Goal: Information Seeking & Learning: Learn about a topic

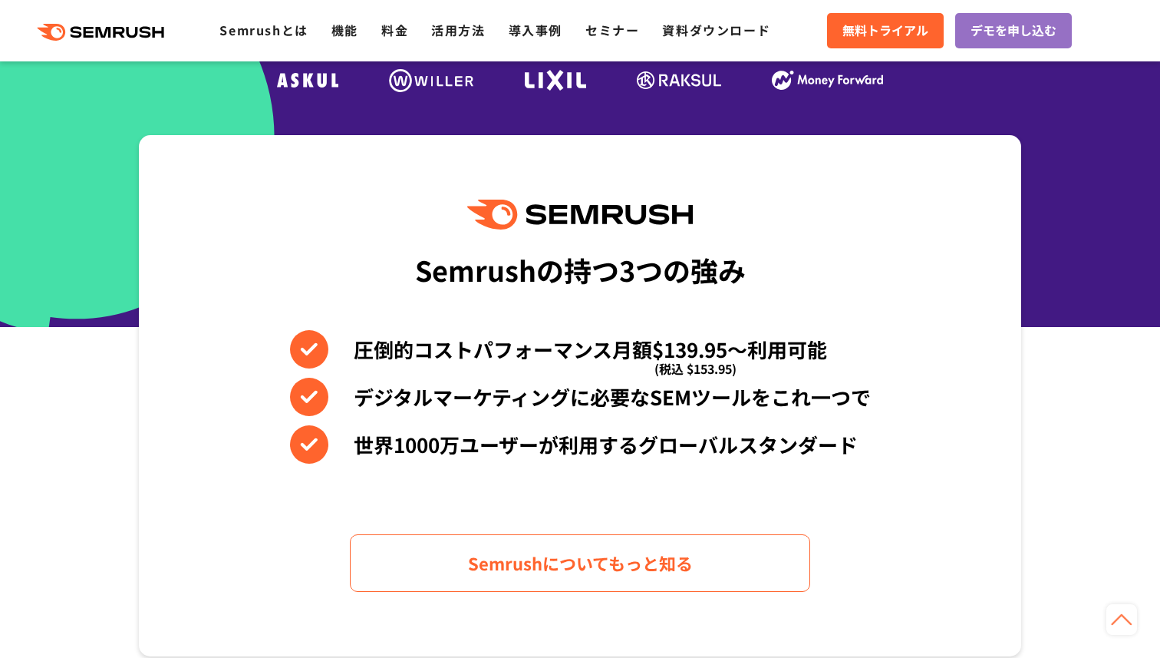
scroll to position [546, 0]
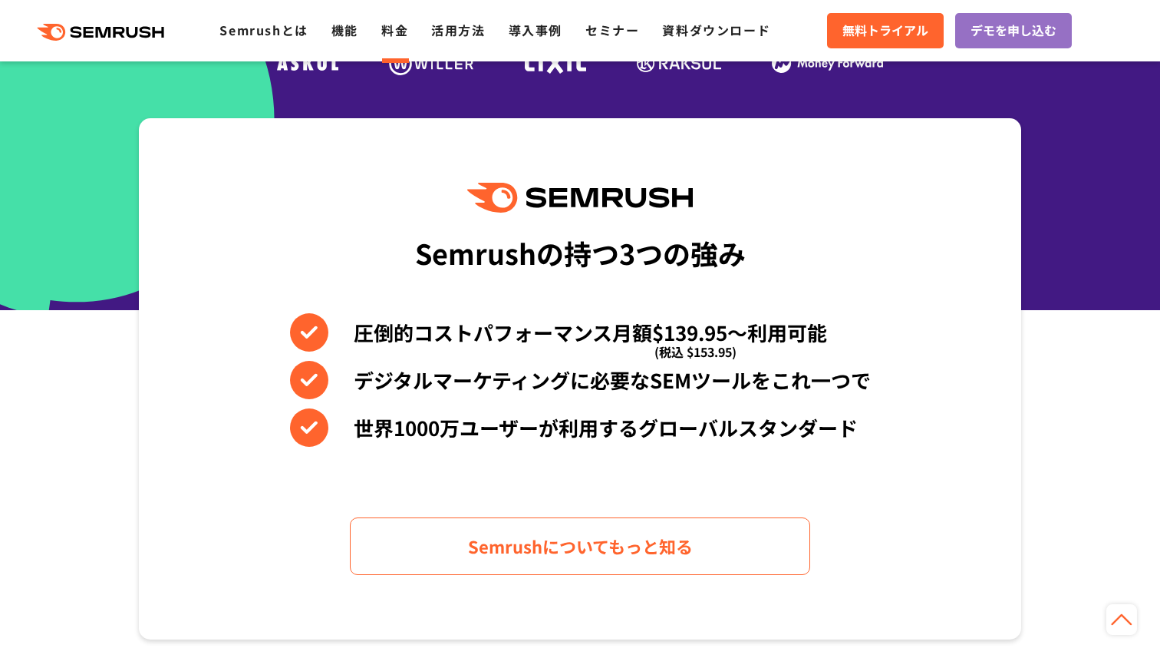
click at [402, 26] on link "料金" at bounding box center [394, 30] width 27 height 18
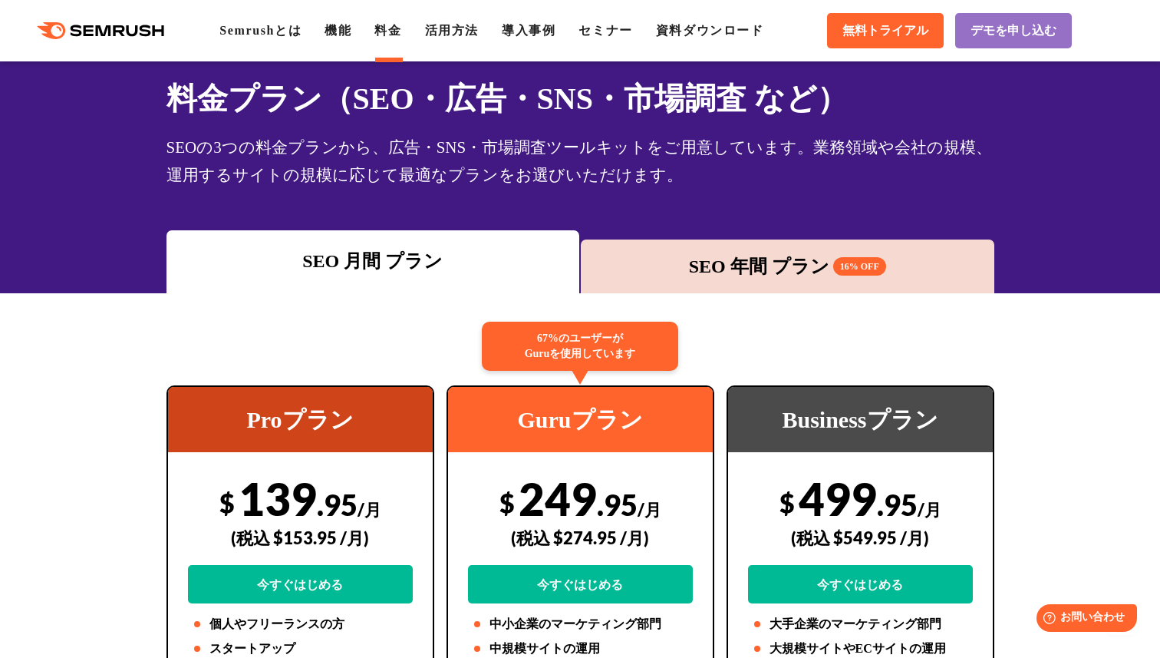
scroll to position [31, 0]
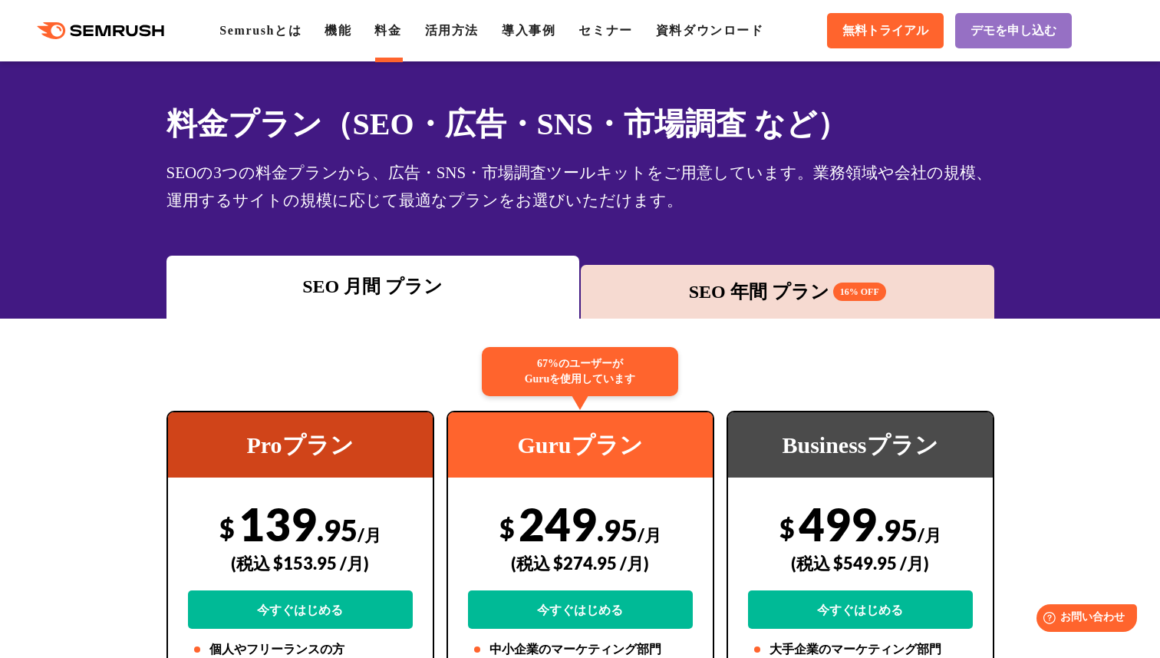
click at [684, 277] on div "SEO 年間 プラン 16% OFF" at bounding box center [788, 292] width 414 height 54
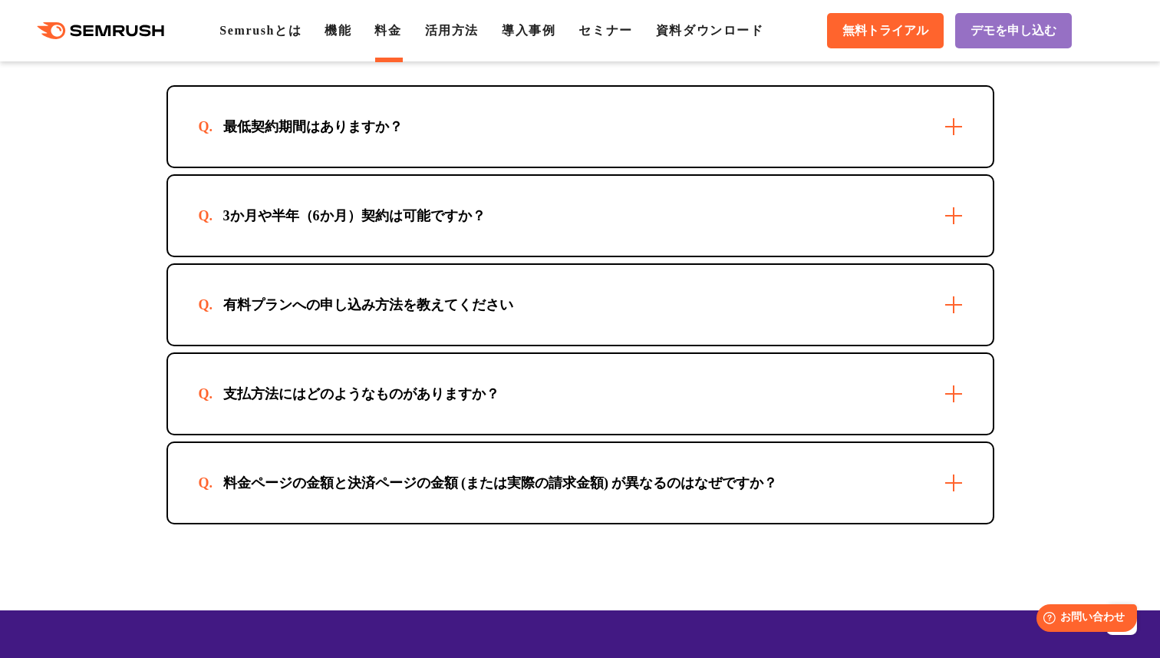
scroll to position [4470, 0]
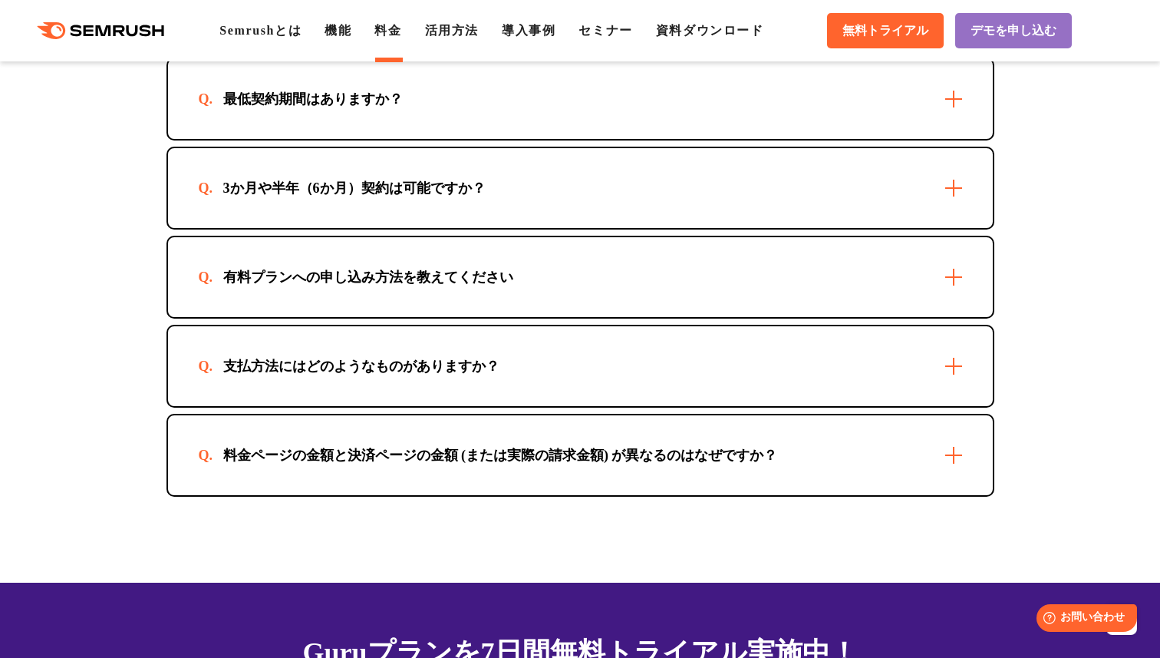
click at [734, 183] on div "3か月や半年（6か月）契約は可能ですか？" at bounding box center [580, 188] width 825 height 80
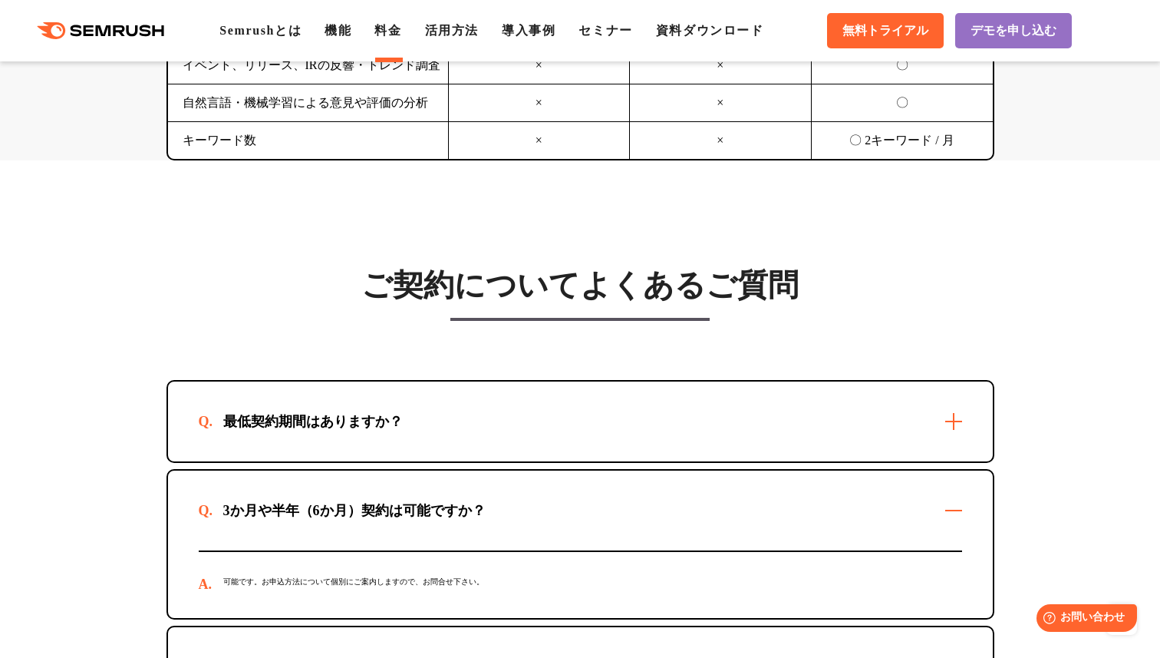
scroll to position [4153, 0]
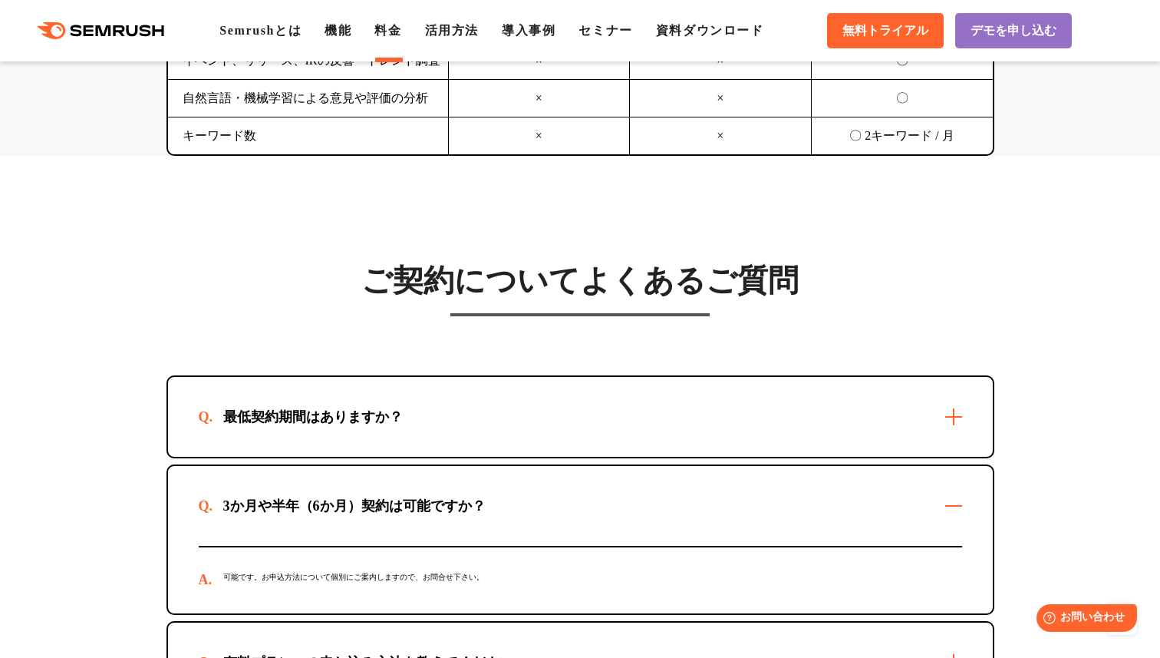
click at [513, 400] on div "最低契約期間はありますか？" at bounding box center [580, 417] width 825 height 80
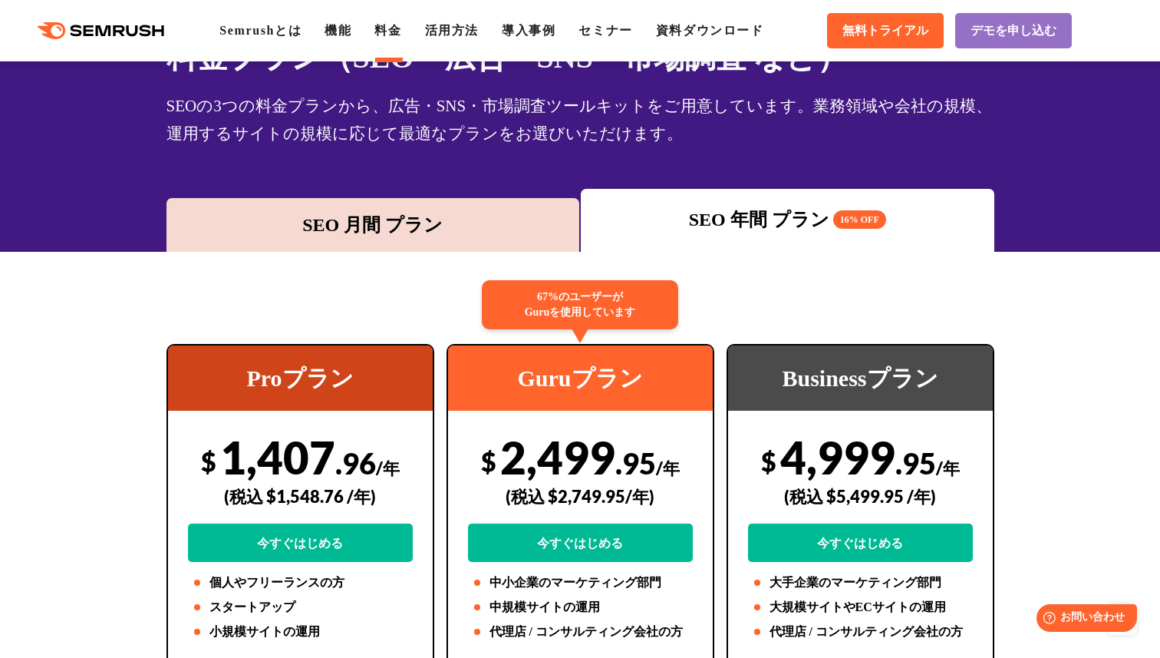
scroll to position [0, 0]
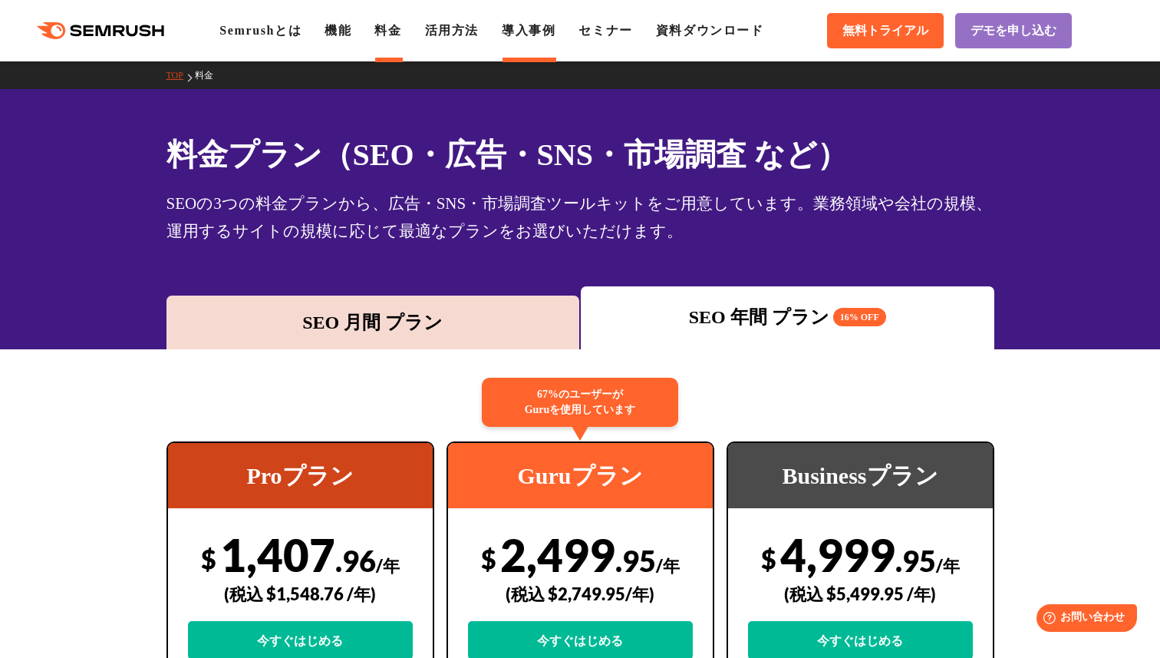
click at [532, 27] on link "導入事例" at bounding box center [529, 30] width 54 height 13
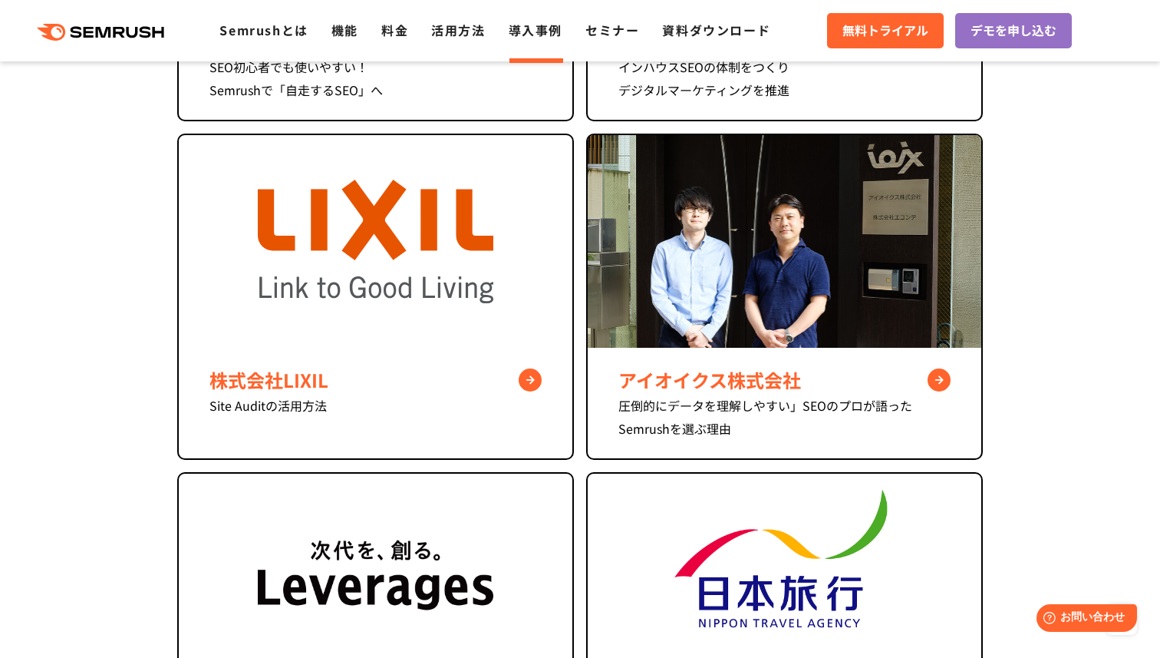
scroll to position [932, 0]
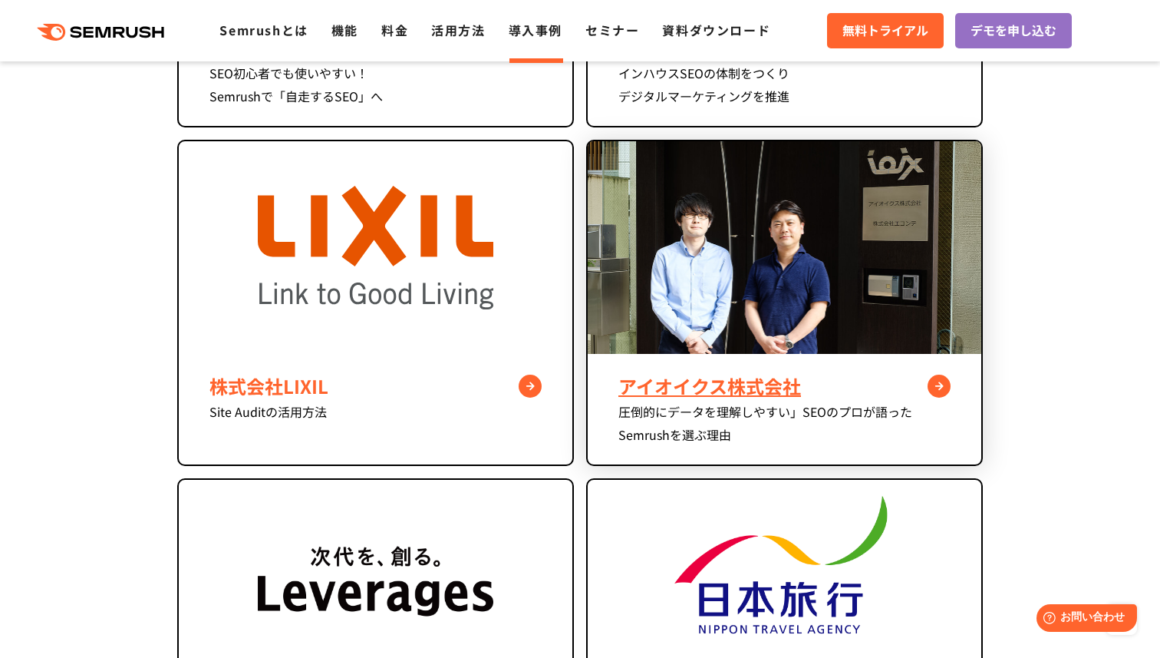
click at [668, 375] on div "アイオイクス株式会社" at bounding box center [785, 386] width 332 height 28
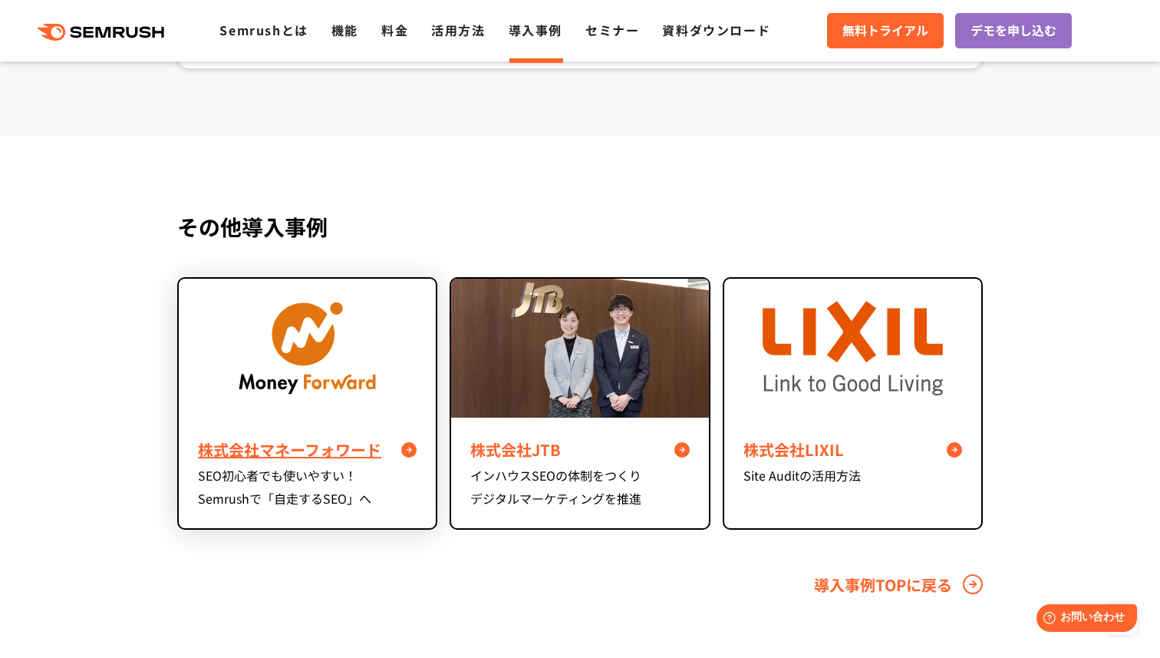
scroll to position [7561, 0]
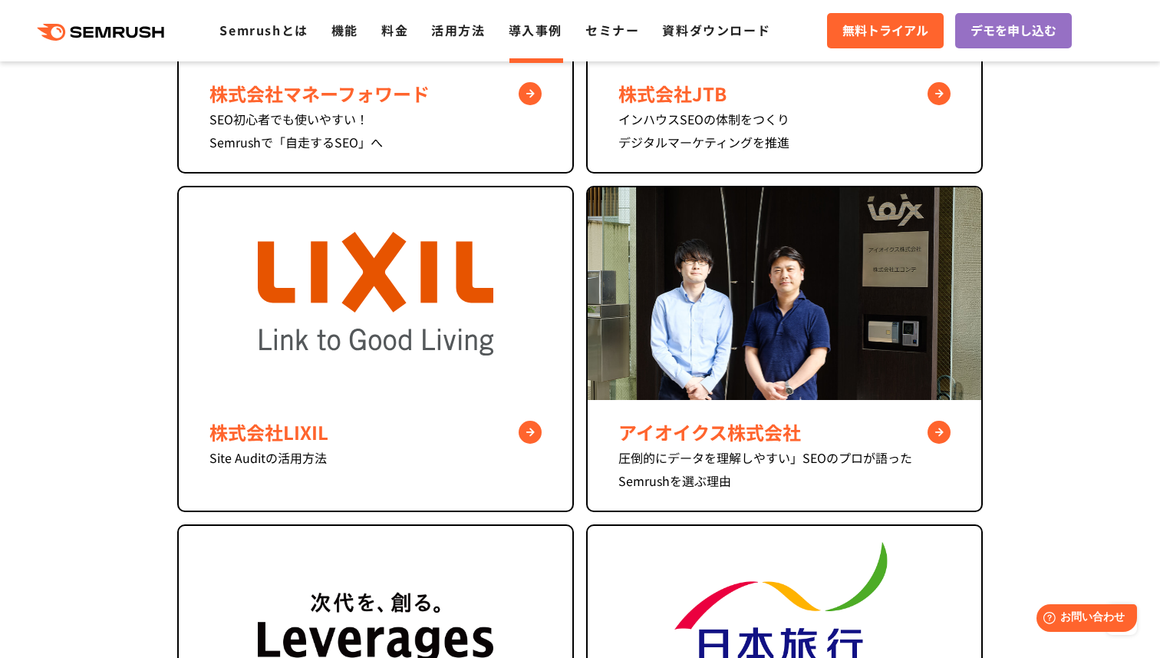
scroll to position [843, 0]
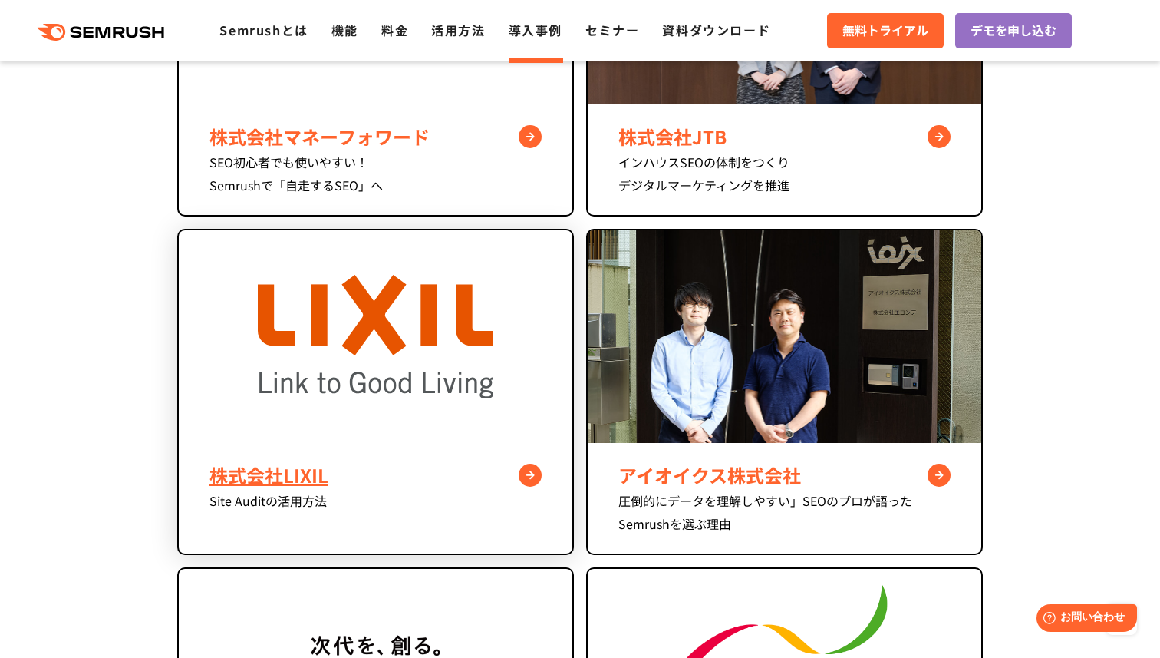
click at [291, 381] on img at bounding box center [376, 336] width 236 height 213
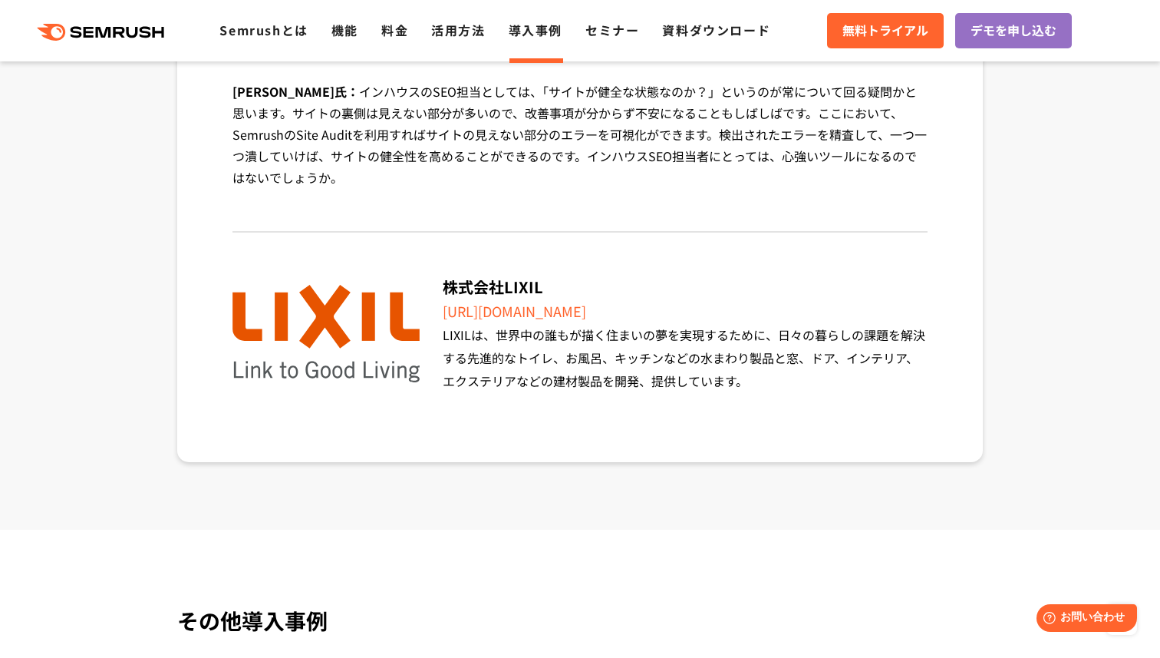
scroll to position [5754, 0]
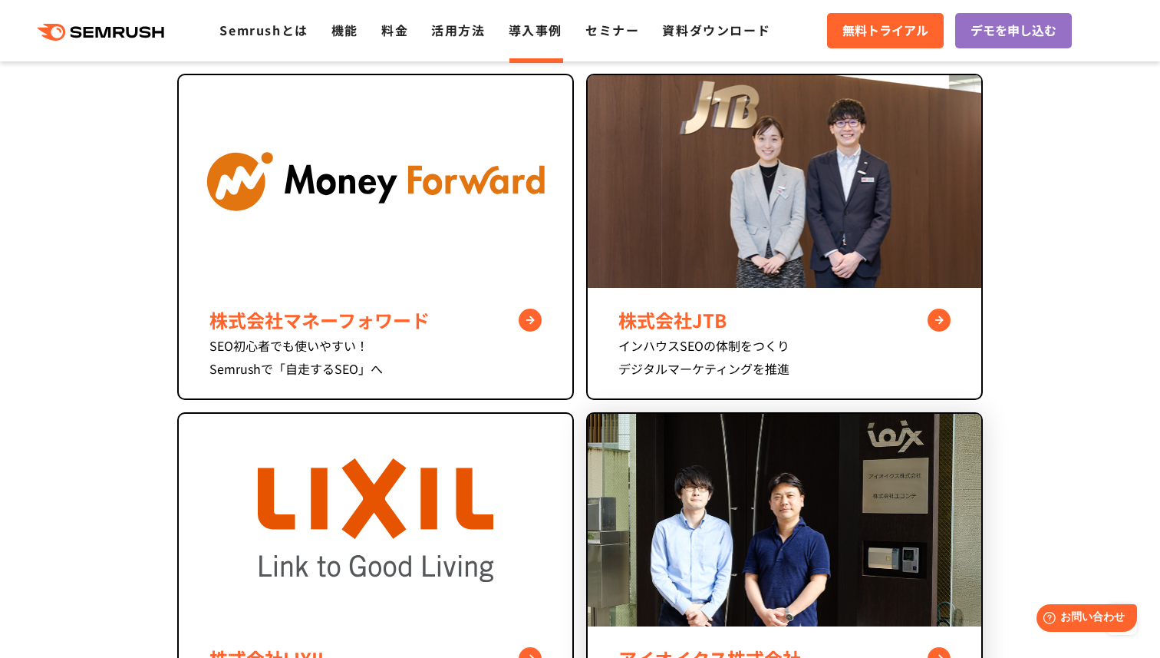
scroll to position [659, 0]
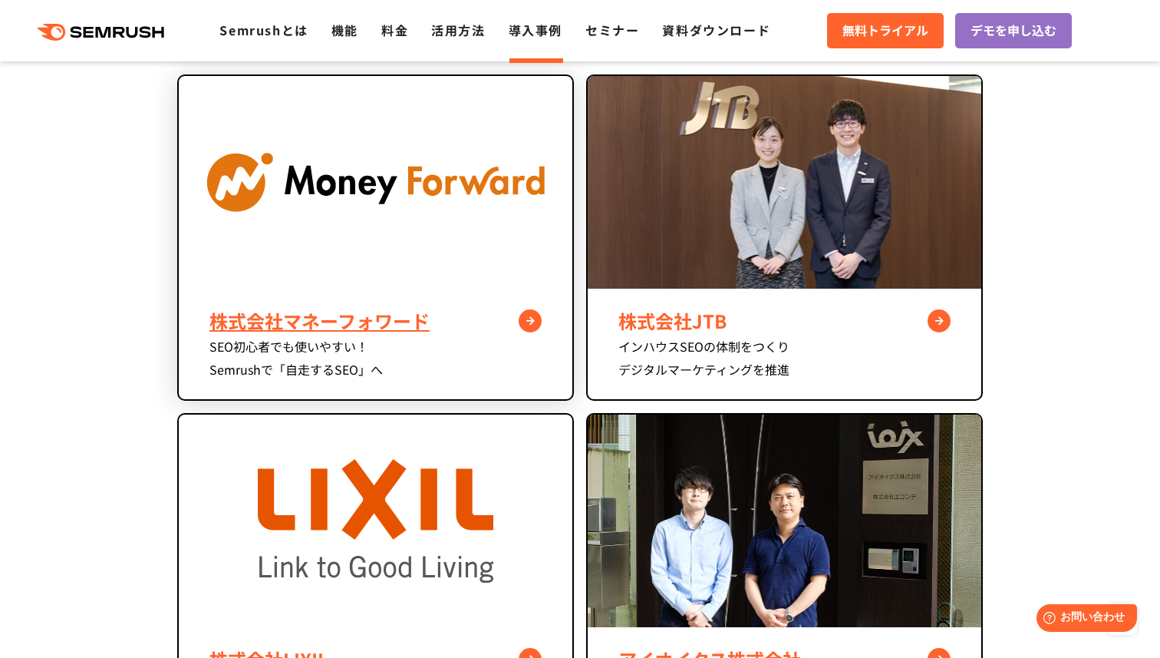
click at [446, 338] on div "SEO初心者でも使いやすい！ Semrushで「自走するSEO」へ" at bounding box center [376, 358] width 332 height 46
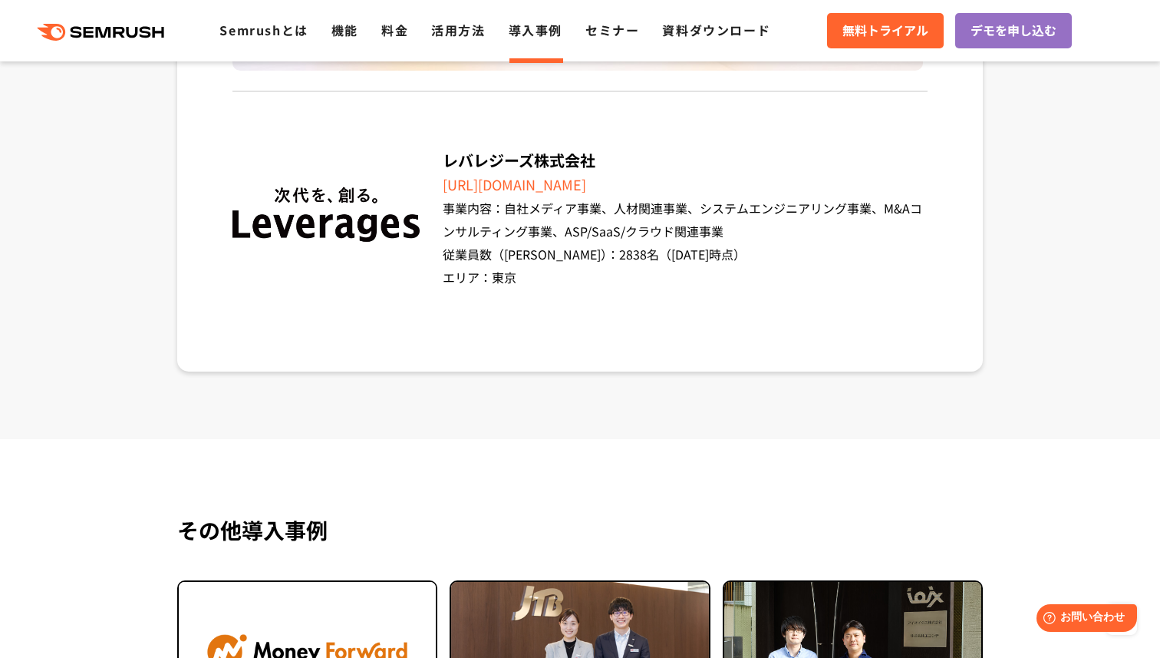
scroll to position [4568, 0]
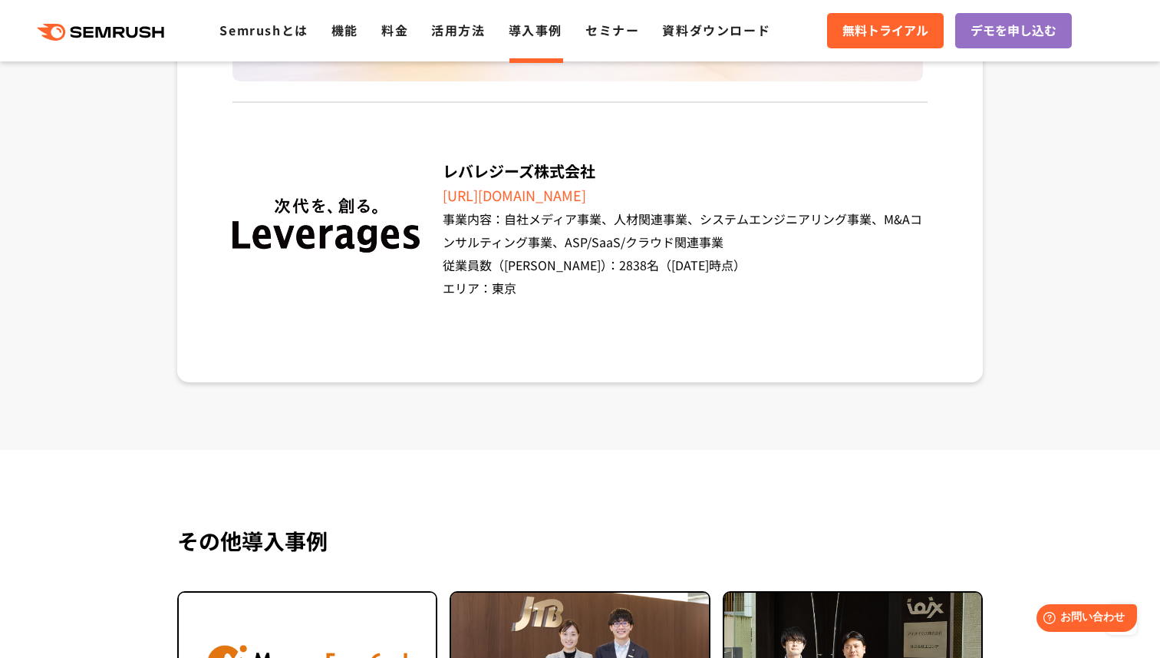
click at [516, 192] on link "https://leverages.jp/" at bounding box center [515, 195] width 144 height 20
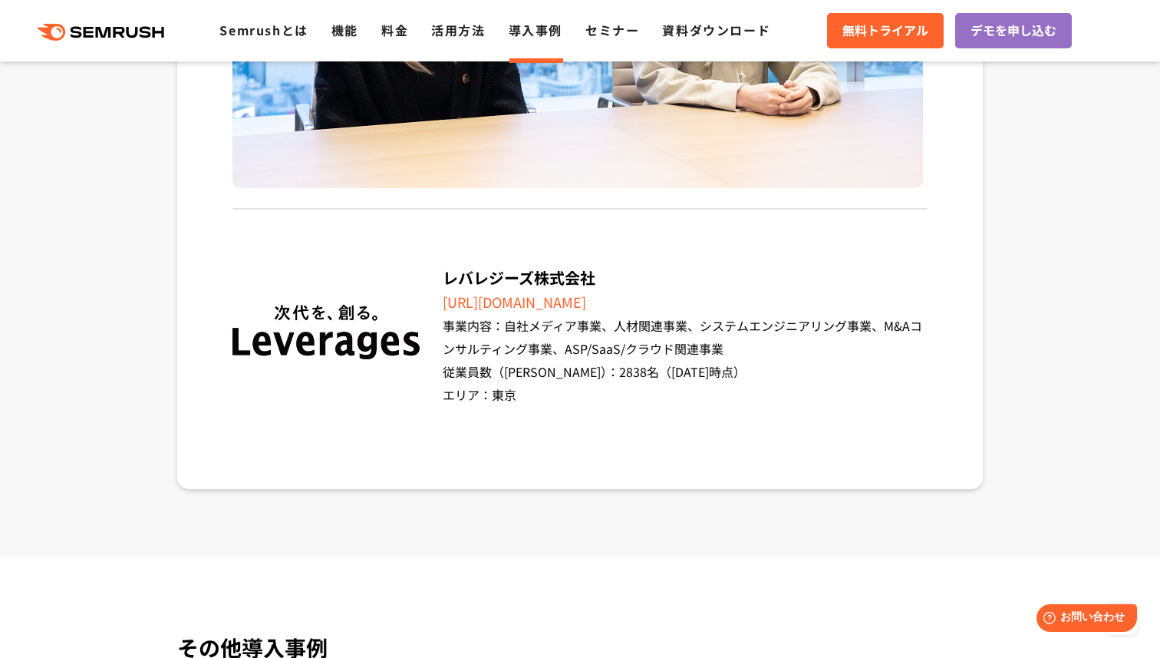
scroll to position [4444, 0]
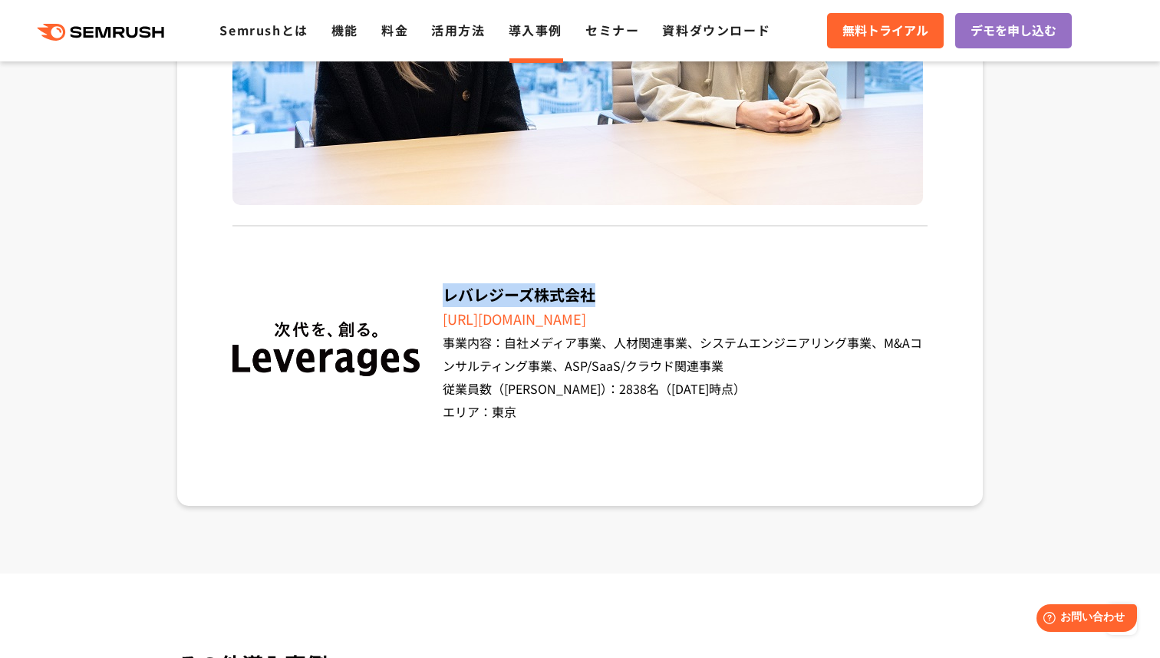
drag, startPoint x: 444, startPoint y: 292, endPoint x: 599, endPoint y: 293, distance: 155.0
click at [599, 293] on div "レバレジーズ株式会社 https://leverages.jp/ 事業内容：自社メディア事業、人材関連事業、システムエンジニアリング事業、M&Aコンサルティン…" at bounding box center [674, 353] width 508 height 140
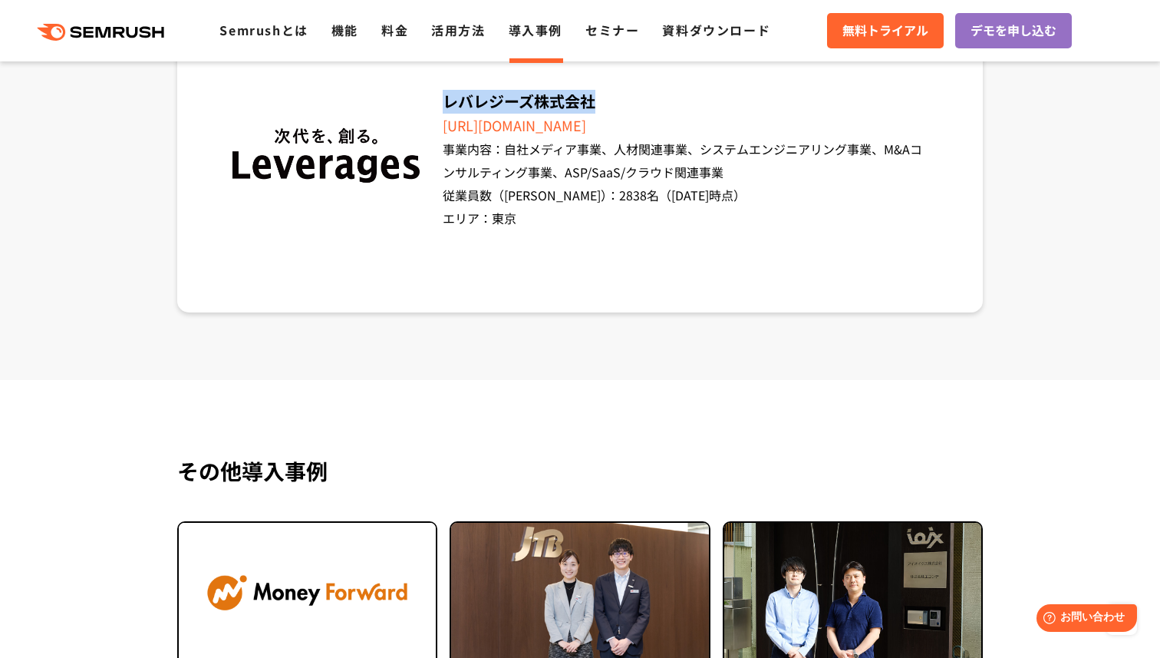
scroll to position [4669, 0]
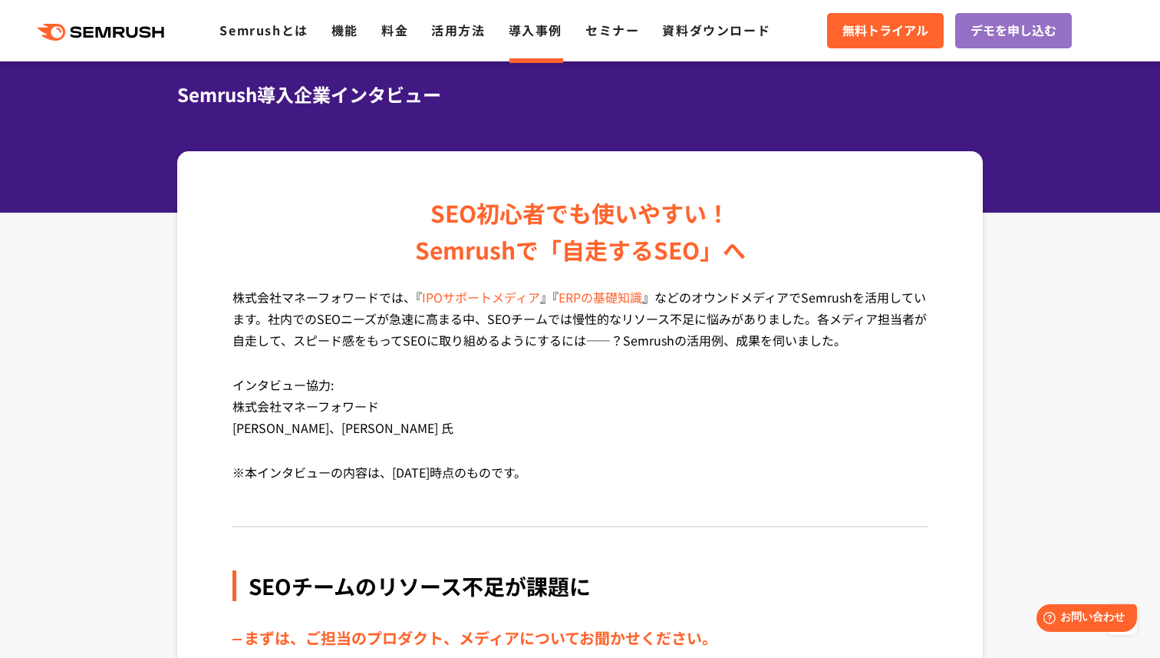
scroll to position [93, 0]
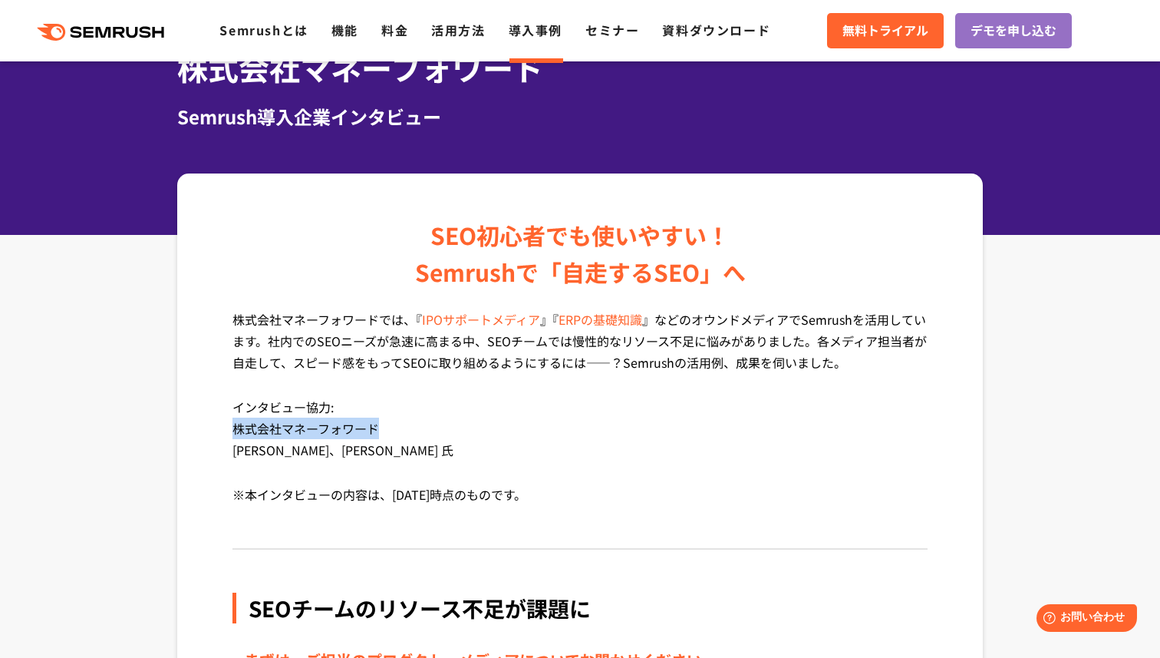
drag, startPoint x: 233, startPoint y: 426, endPoint x: 380, endPoint y: 429, distance: 146.6
click at [380, 429] on p "インタビュー協力: 株式会社マネーフォワード 清水 氏、稲葉 氏" at bounding box center [580, 439] width 695 height 87
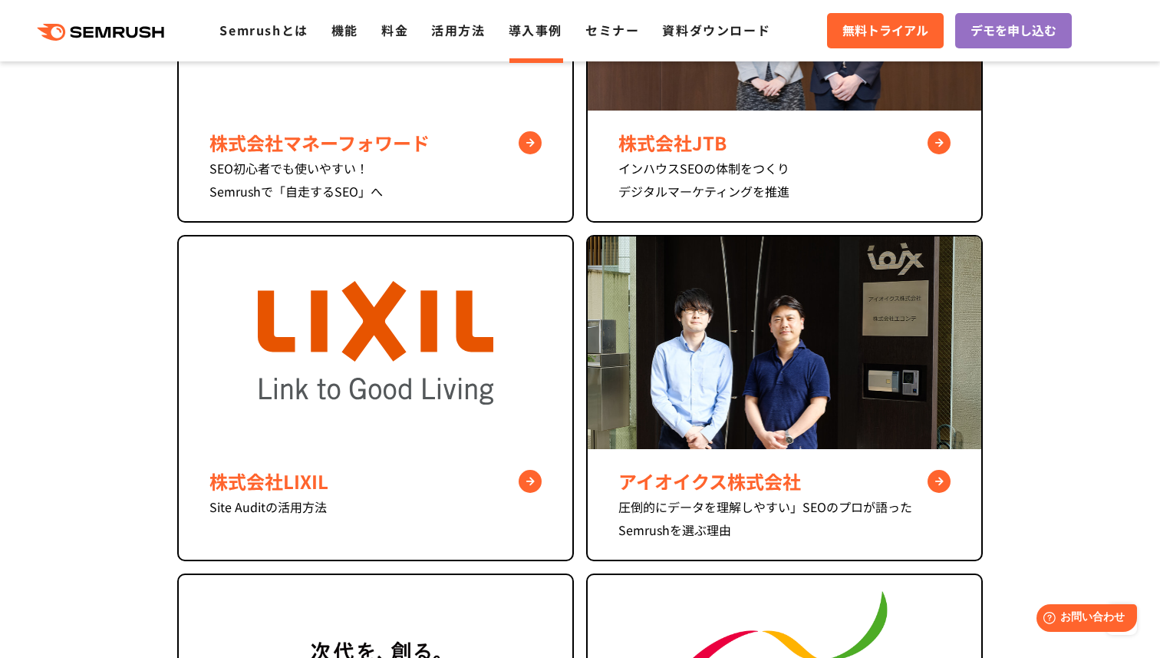
scroll to position [854, 0]
